Goal: Navigation & Orientation: Find specific page/section

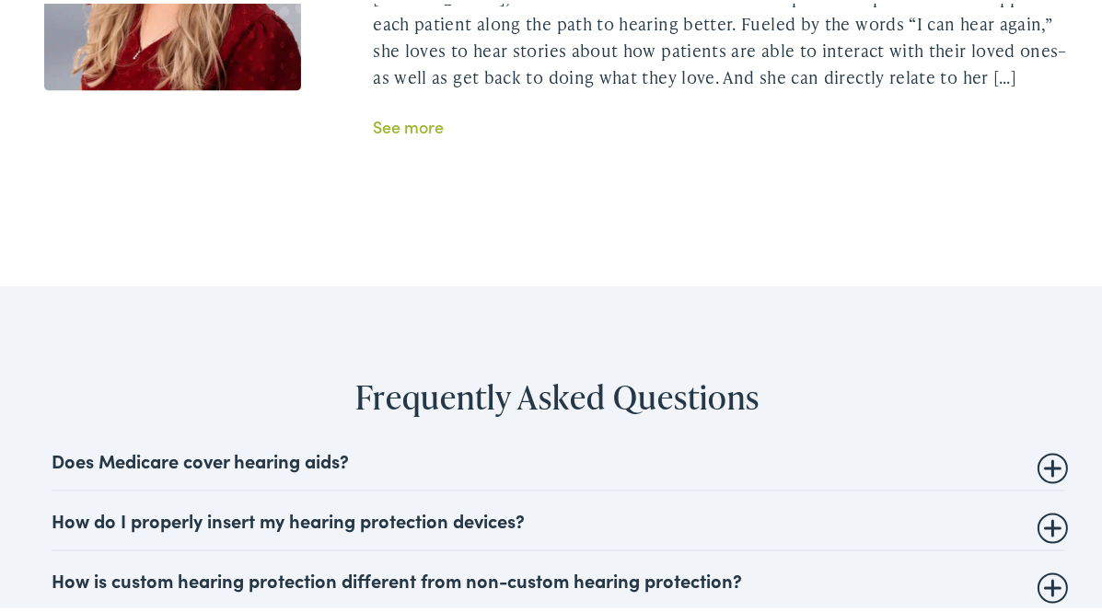
scroll to position [4417, 0]
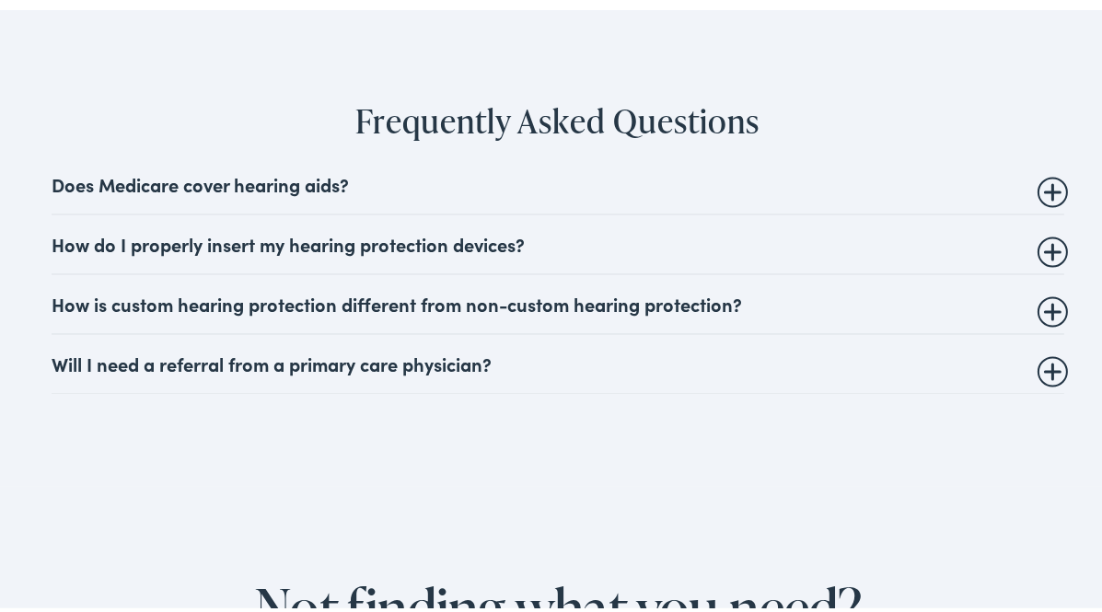
click at [1038, 192] on summary "Does Medicare cover hearing aids?" at bounding box center [558, 181] width 1012 height 22
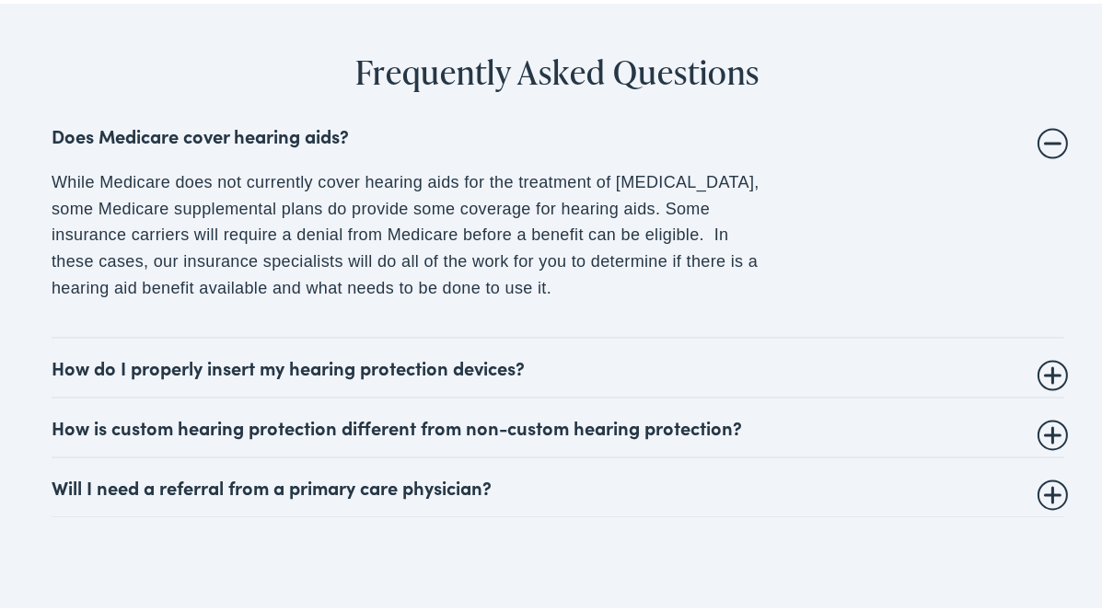
scroll to position [4509, 0]
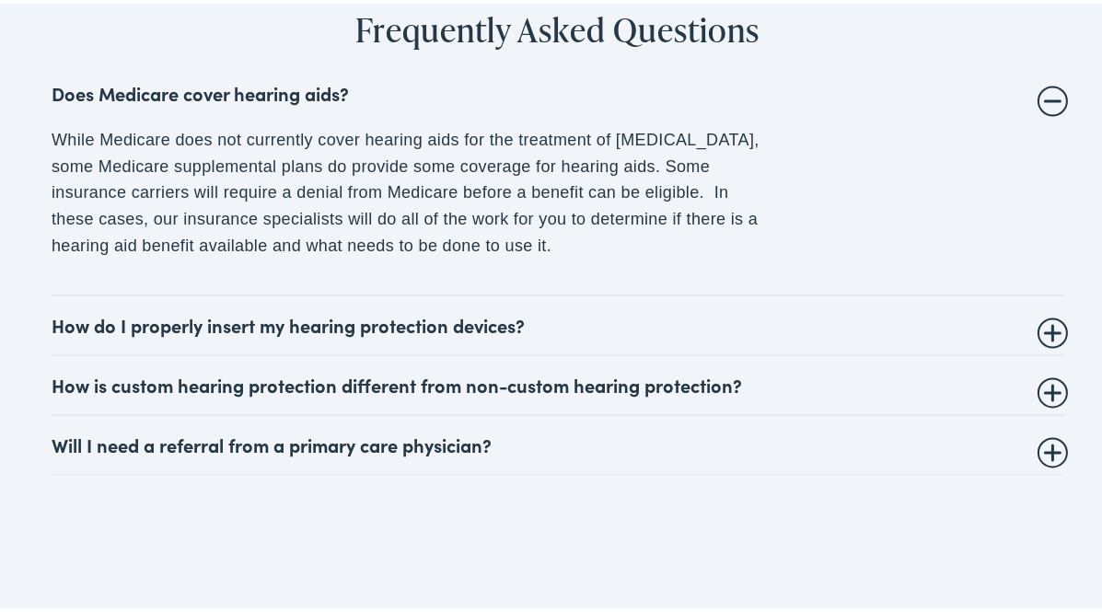
click at [1043, 392] on summary "How is custom hearing protection different from non-custom hearing protection?" at bounding box center [558, 381] width 1012 height 22
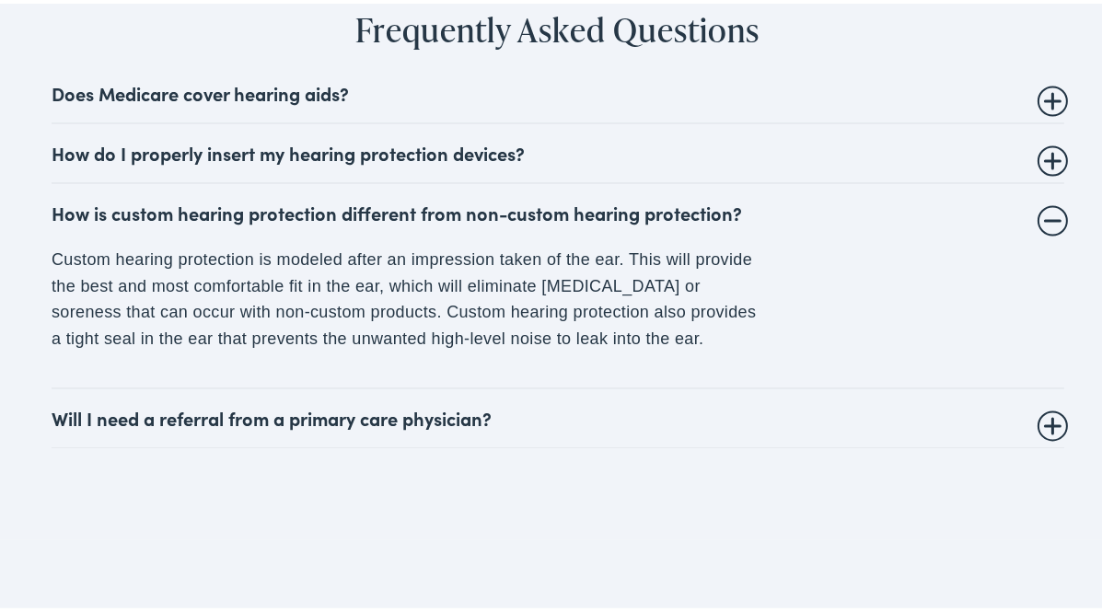
click at [1055, 445] on details "Will I need a referral from a primary care physician? This is dependent on your…" at bounding box center [558, 415] width 1012 height 60
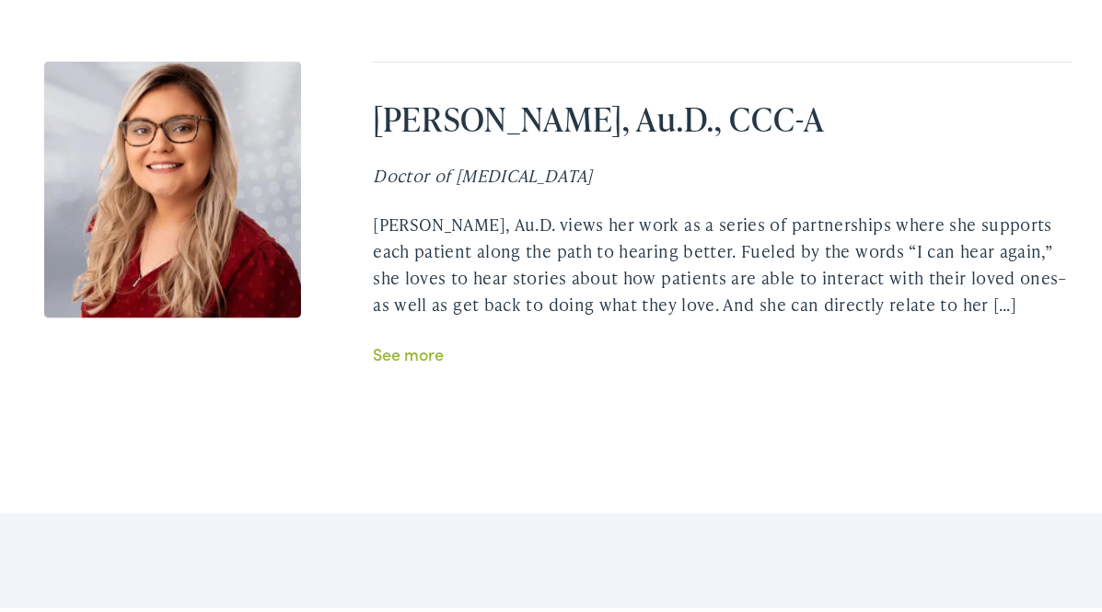
scroll to position [3957, 0]
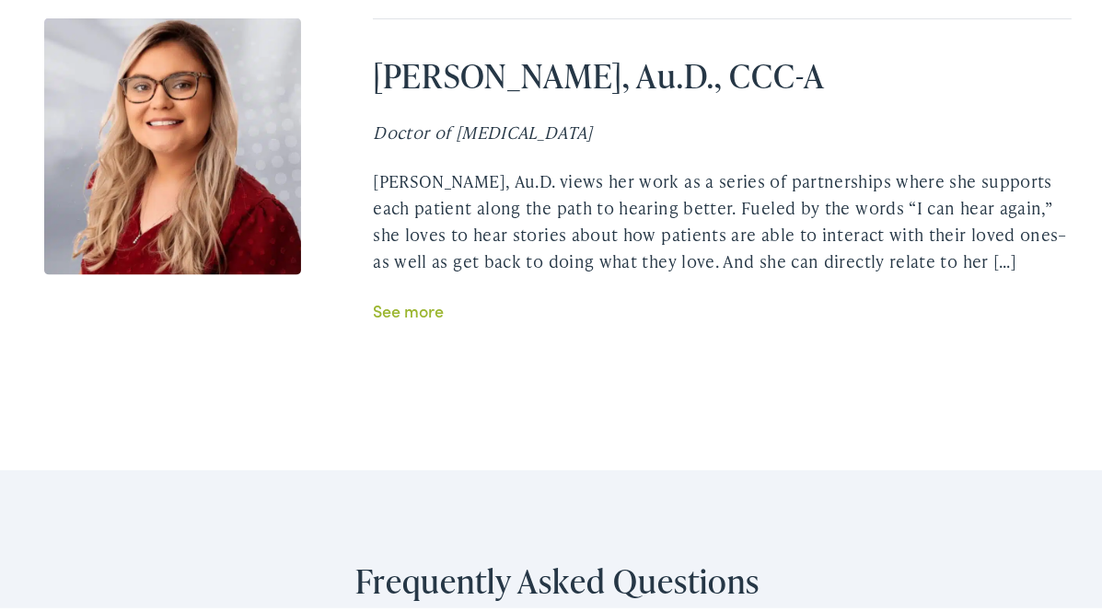
click at [405, 318] on link "See more" at bounding box center [408, 306] width 71 height 23
click at [406, 318] on link "See more" at bounding box center [408, 306] width 71 height 23
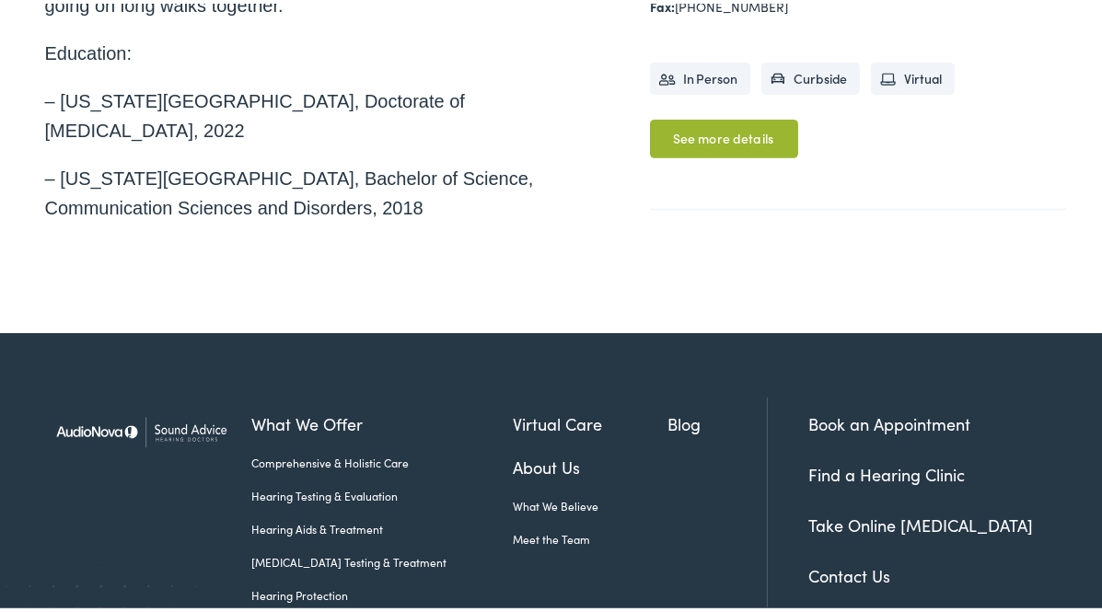
scroll to position [1012, 0]
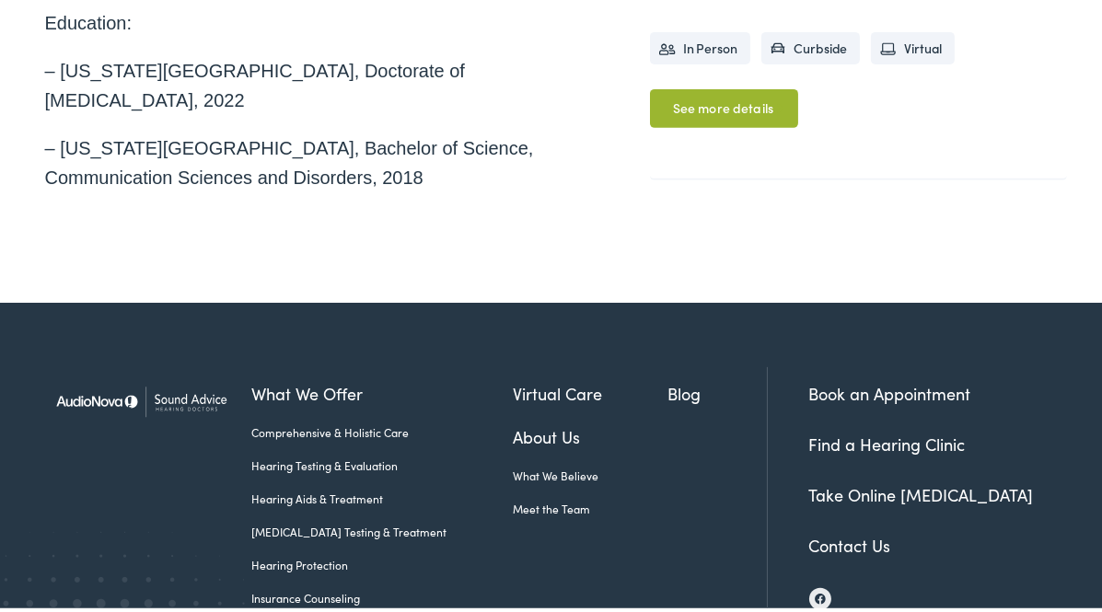
click at [937, 429] on link "Find a Hearing Clinic" at bounding box center [887, 440] width 156 height 23
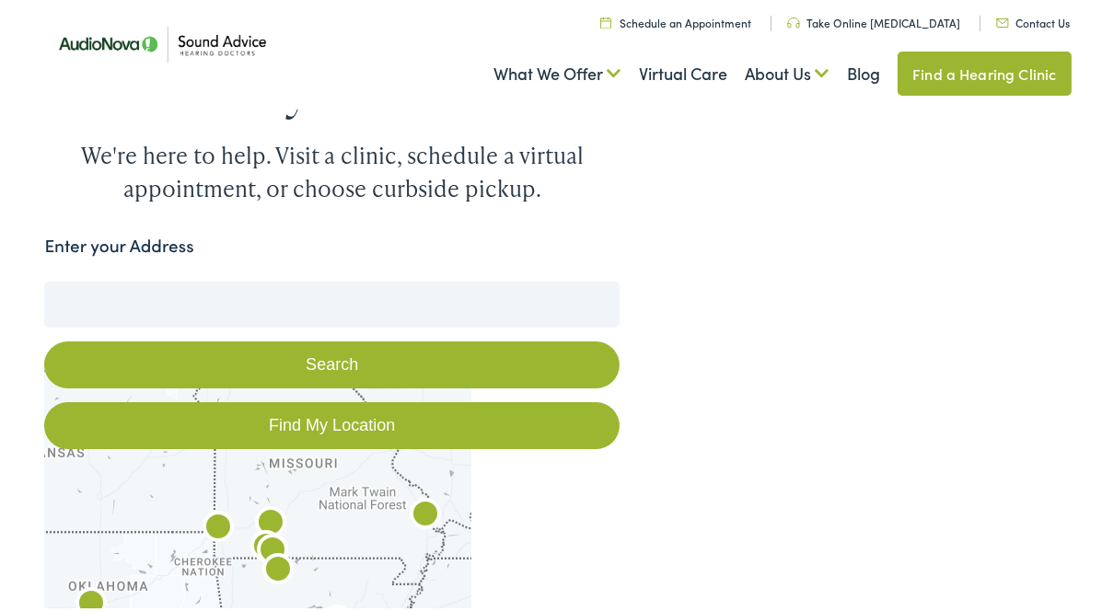
scroll to position [276, 0]
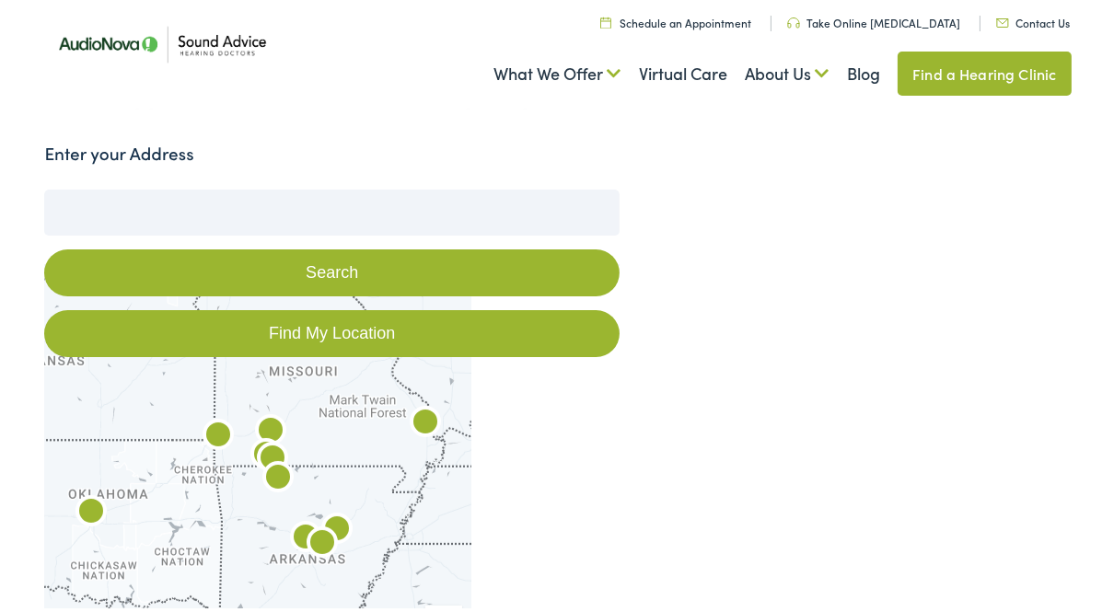
click at [336, 332] on link "Find My Location" at bounding box center [331, 329] width 574 height 47
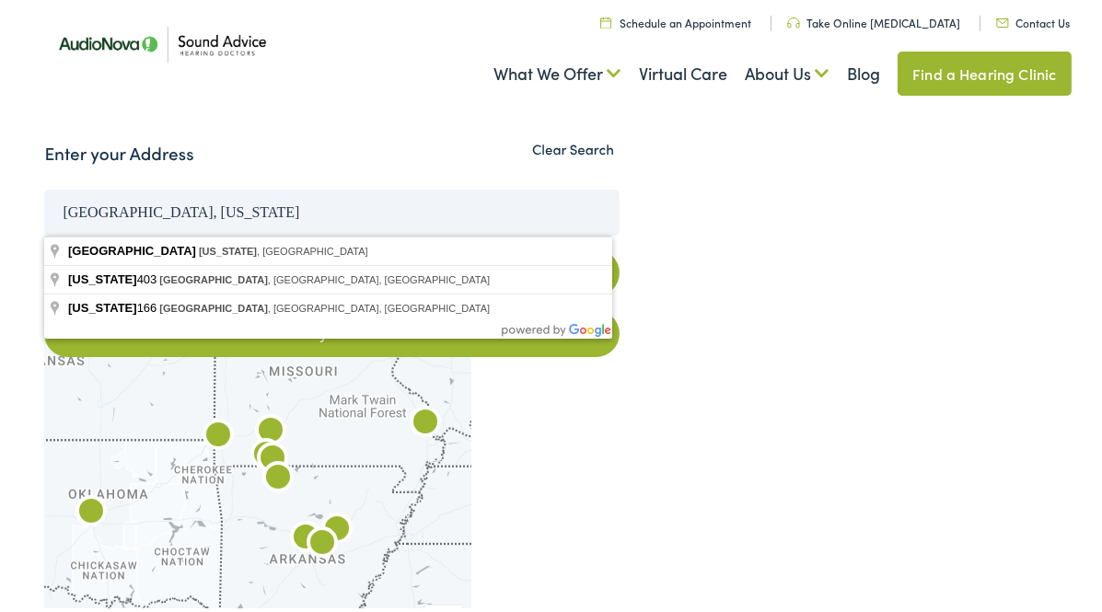
drag, startPoint x: 223, startPoint y: 205, endPoint x: 41, endPoint y: 210, distance: 181.4
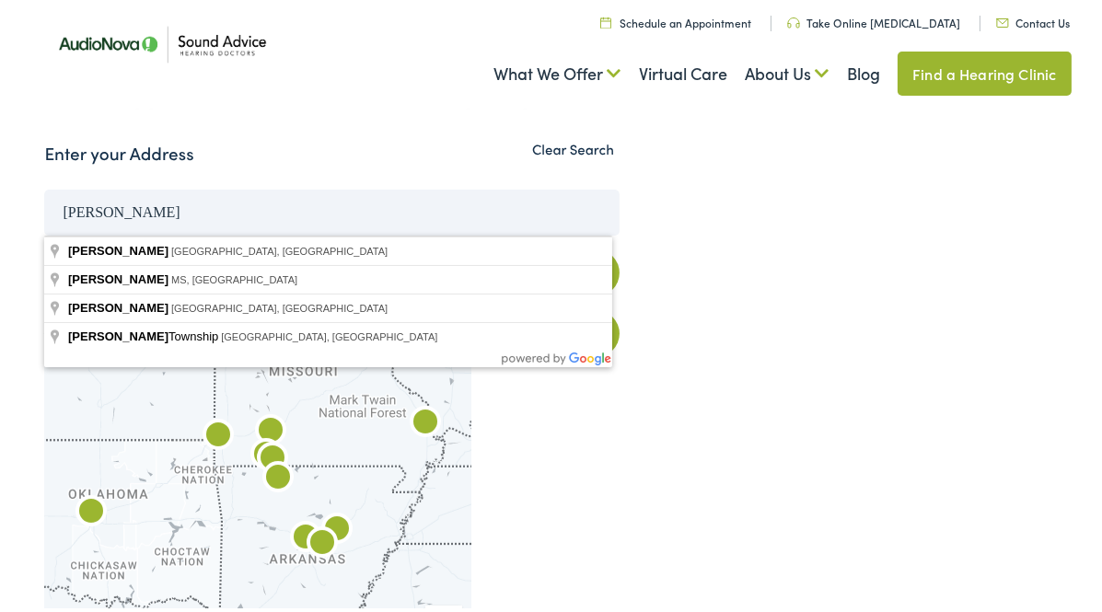
click at [44, 246] on button "Search" at bounding box center [331, 269] width 574 height 47
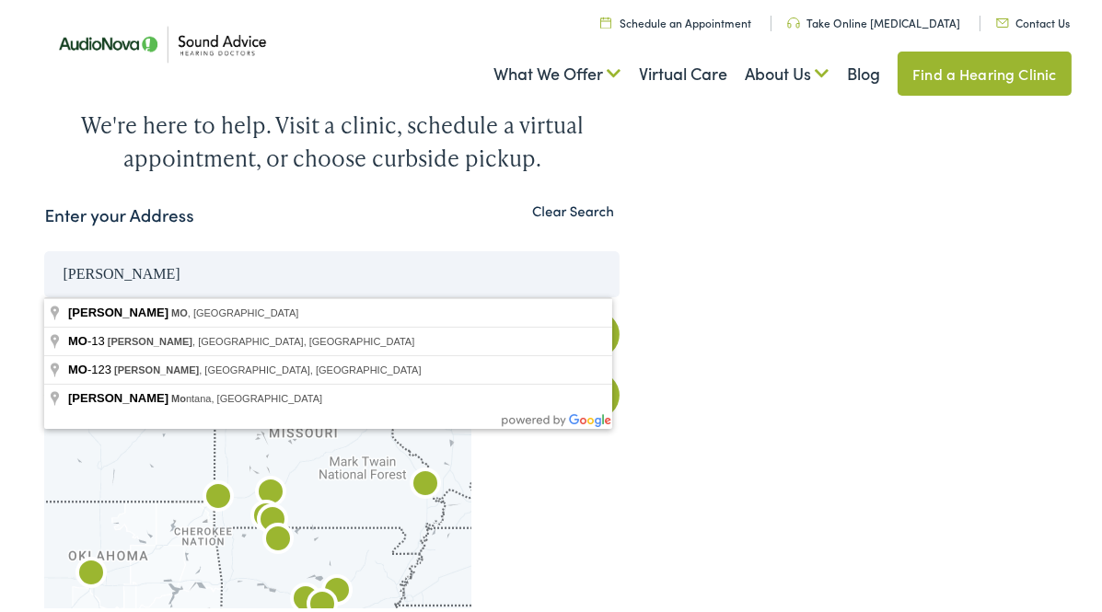
scroll to position [184, 0]
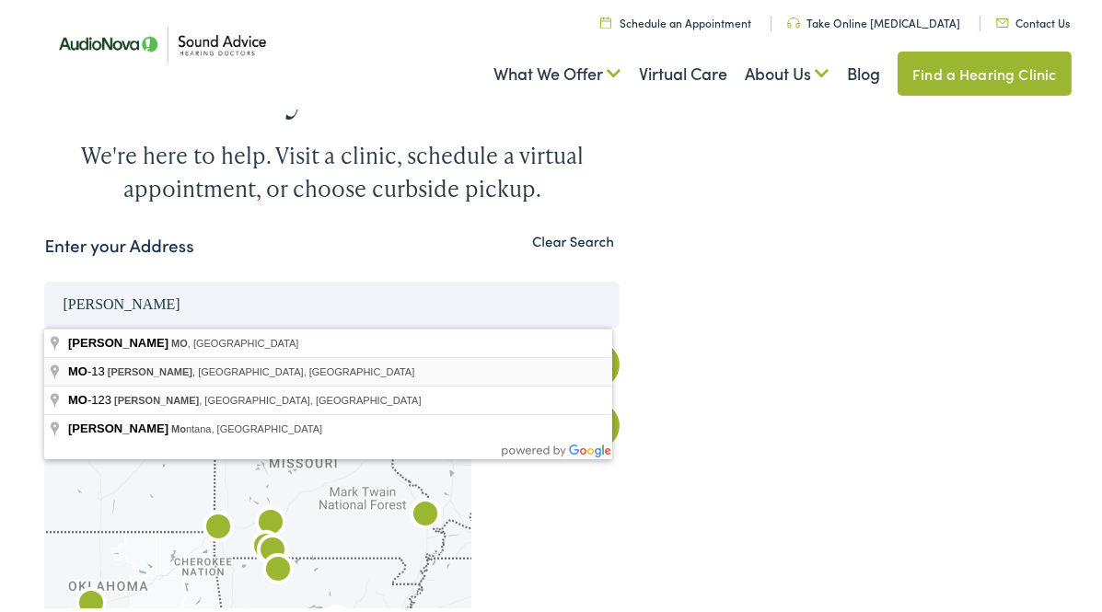
type input "MO-13, Collins, MO, USA"
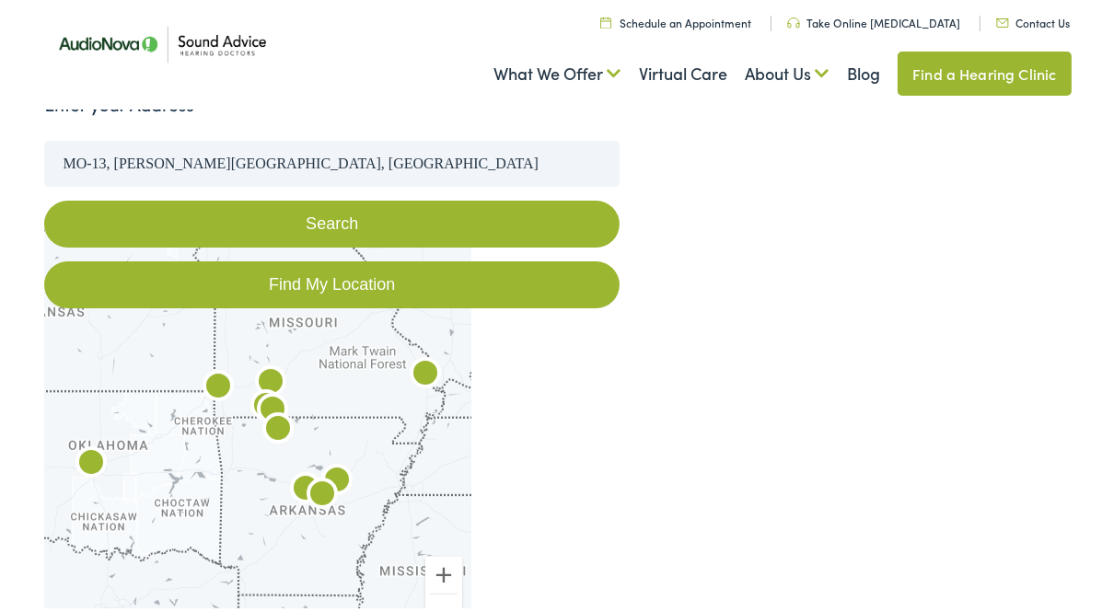
scroll to position [368, 0]
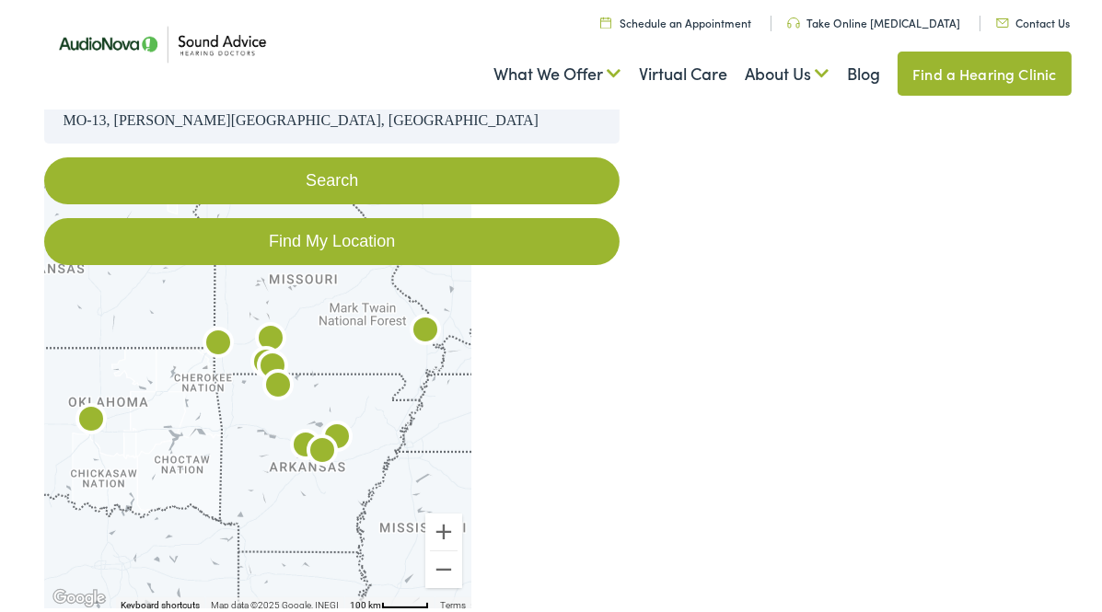
click at [370, 187] on button "Search" at bounding box center [331, 177] width 574 height 47
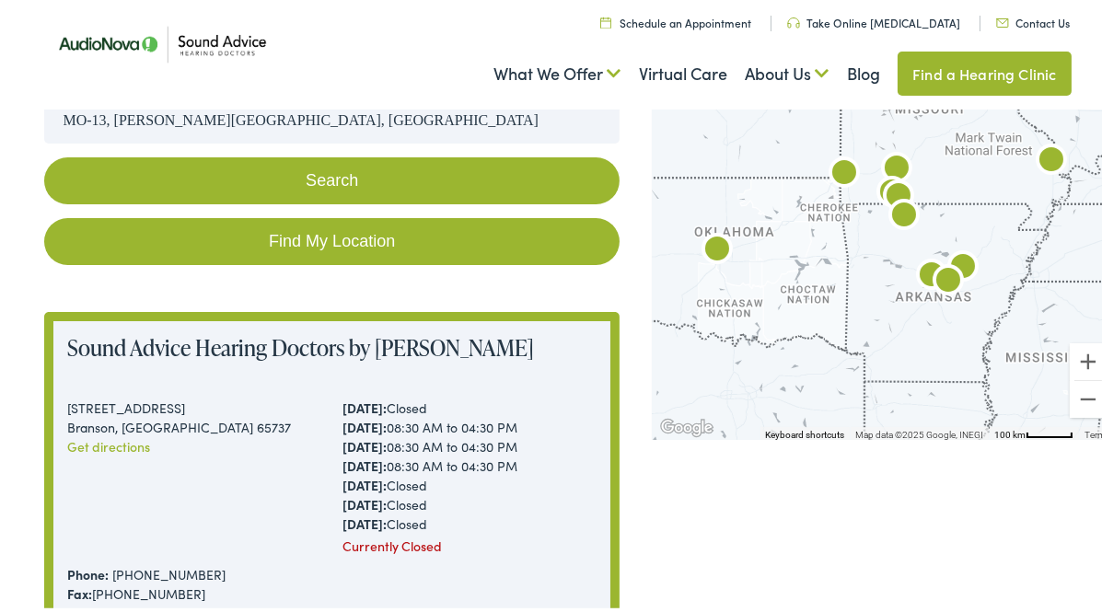
click at [889, 156] on img "Sound Advice Hearing Doctors by AudioNova" at bounding box center [896, 166] width 44 height 44
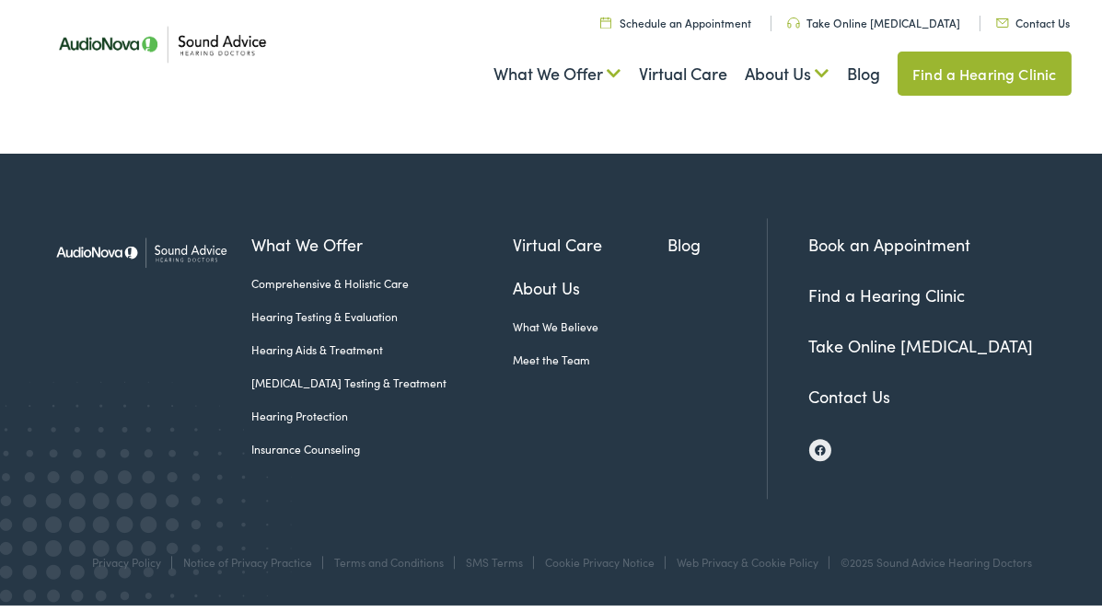
scroll to position [5483, 0]
